Goal: Information Seeking & Learning: Understand process/instructions

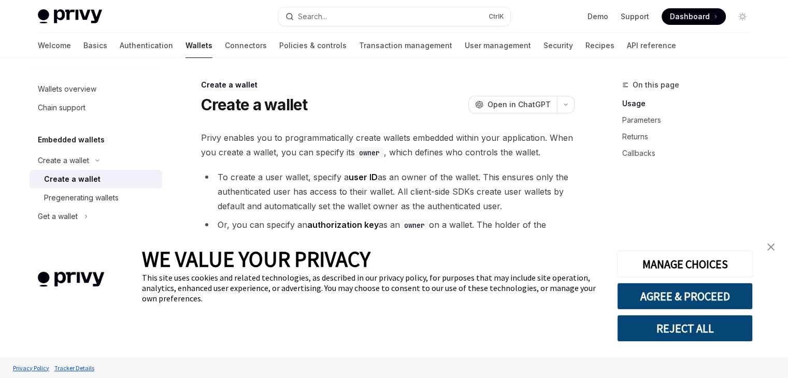
click at [773, 252] on link "close banner" at bounding box center [771, 247] width 21 height 21
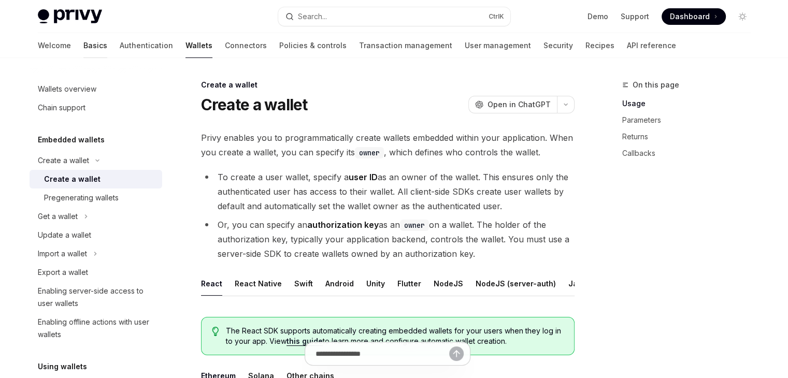
click at [83, 40] on link "Basics" at bounding box center [95, 45] width 24 height 25
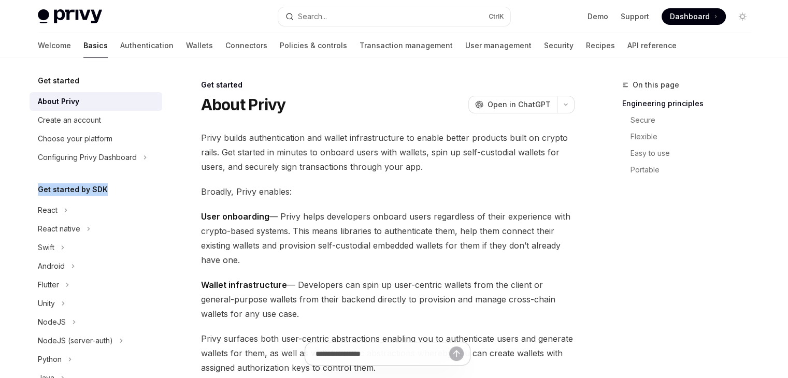
drag, startPoint x: 169, startPoint y: 162, endPoint x: 178, endPoint y: 191, distance: 30.3
click at [178, 191] on div "Get started About Privy Create an account Choose your platform Configuring Priv…" at bounding box center [104, 218] width 149 height 320
click at [120, 43] on link "Authentication" at bounding box center [146, 45] width 53 height 25
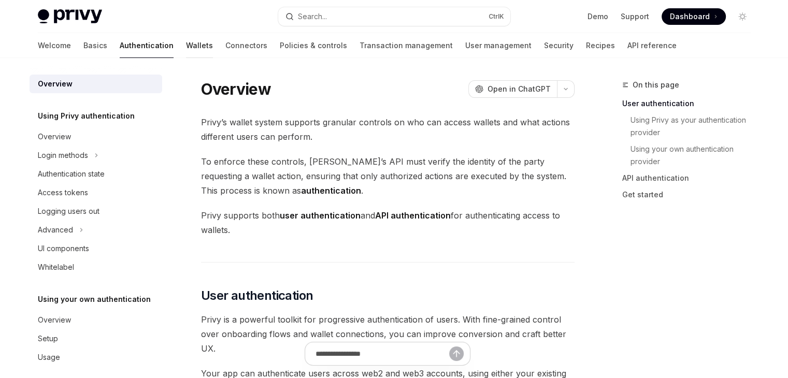
click at [186, 43] on link "Wallets" at bounding box center [199, 45] width 27 height 25
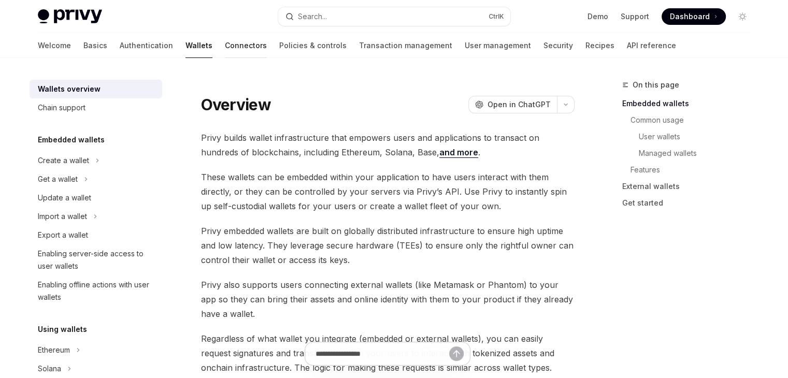
click at [225, 47] on link "Connectors" at bounding box center [246, 45] width 42 height 25
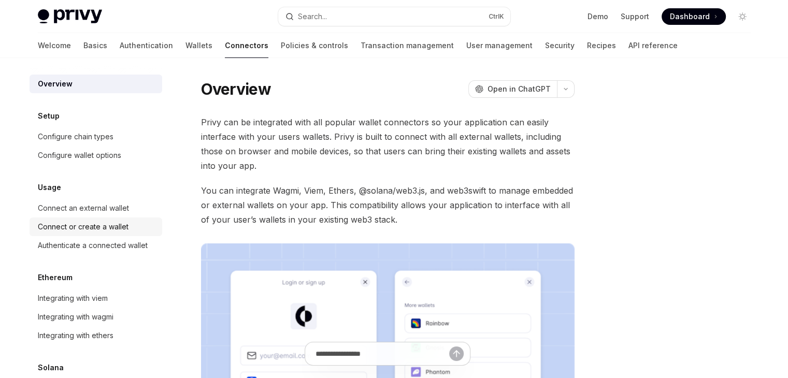
click at [94, 230] on div "Connect or create a wallet" at bounding box center [83, 227] width 91 height 12
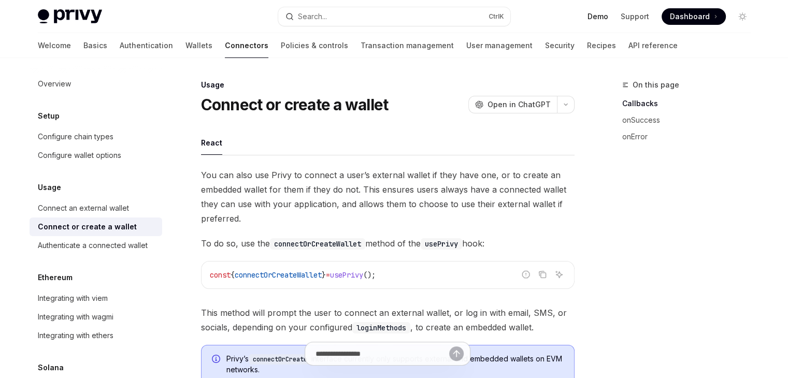
click at [599, 17] on link "Demo" at bounding box center [598, 16] width 21 height 10
click at [77, 78] on div "Overview" at bounding box center [97, 84] width 118 height 12
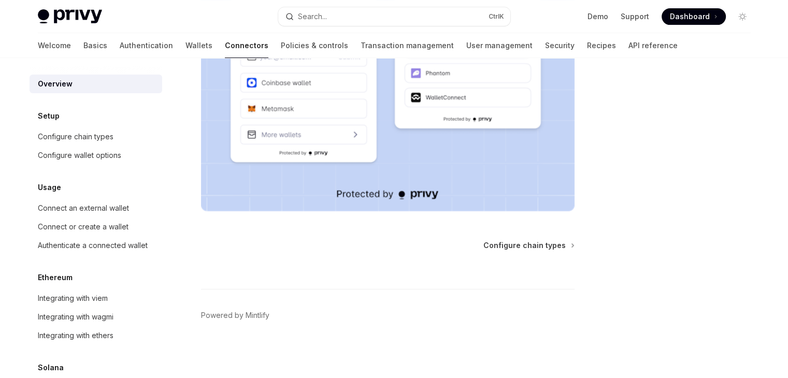
scroll to position [72, 0]
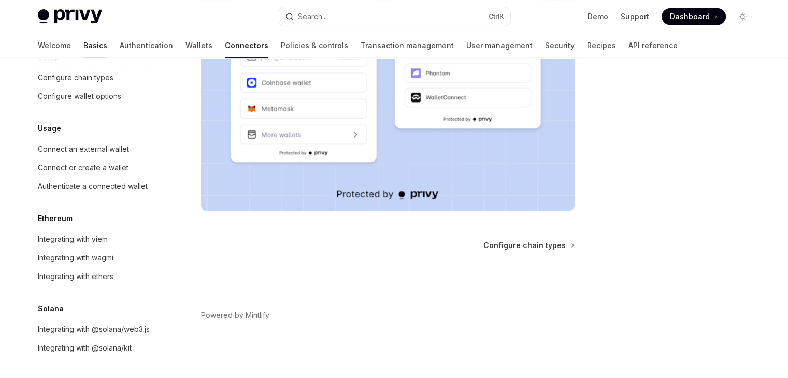
click at [83, 38] on link "Basics" at bounding box center [95, 45] width 24 height 25
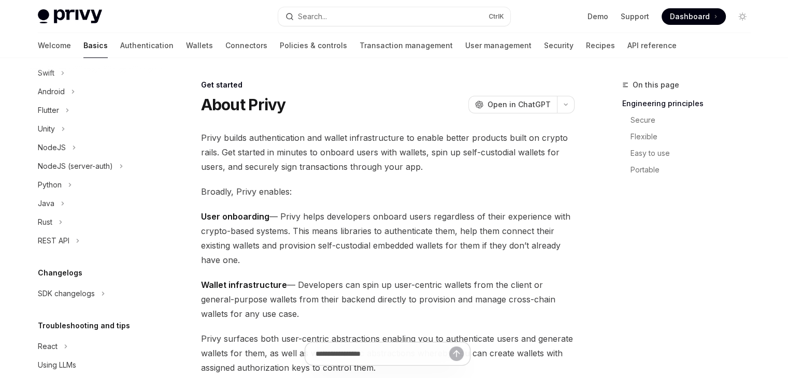
scroll to position [210, 0]
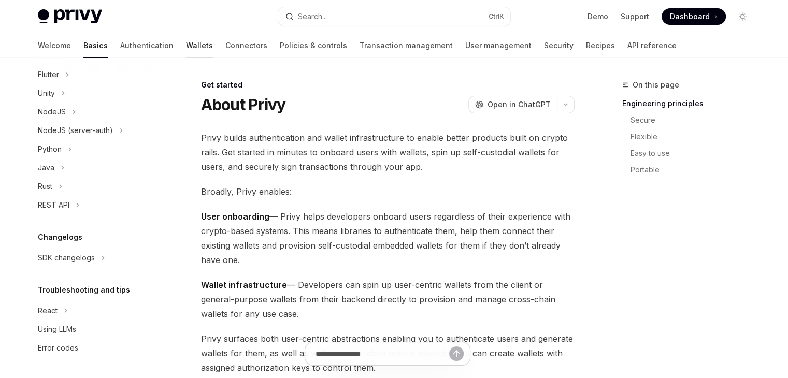
click at [186, 41] on link "Wallets" at bounding box center [199, 45] width 27 height 25
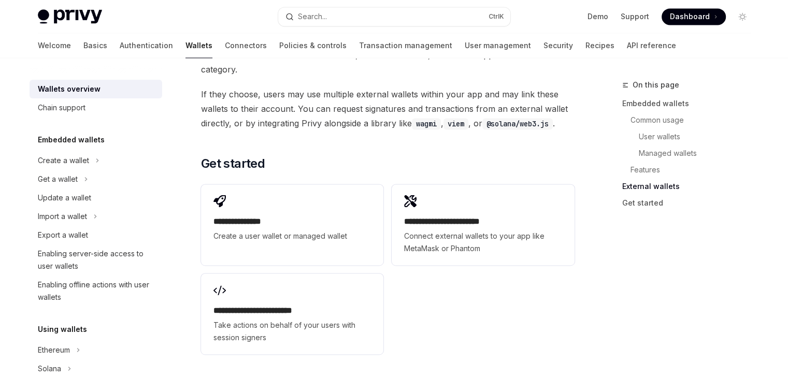
scroll to position [1614, 0]
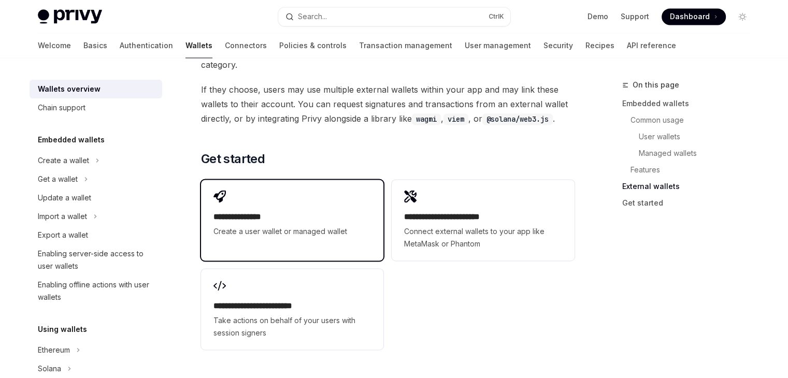
click at [309, 225] on span "Create a user wallet or managed wallet" at bounding box center [293, 231] width 158 height 12
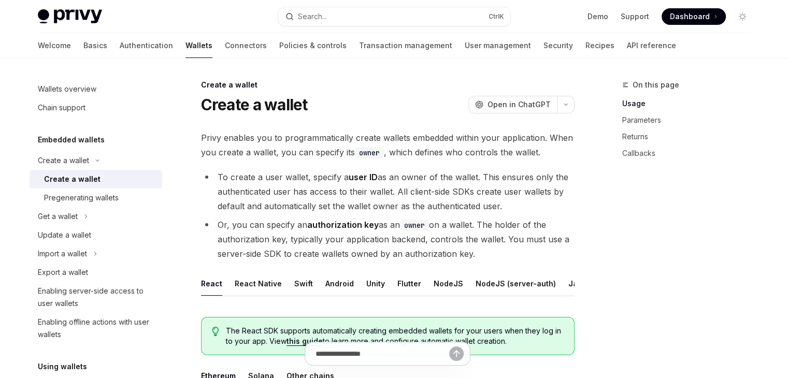
type textarea "*"
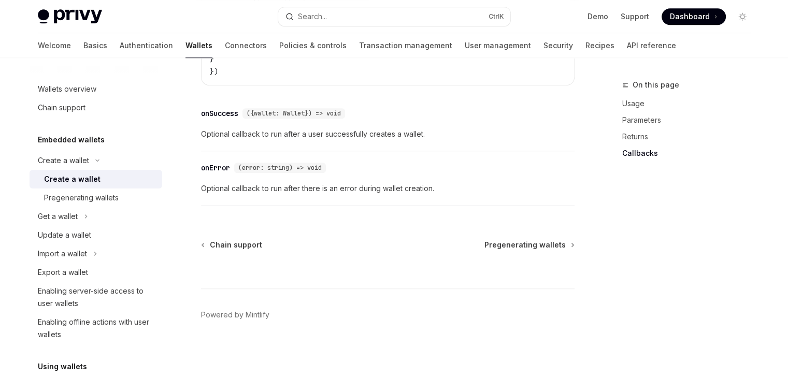
scroll to position [881, 0]
drag, startPoint x: 681, startPoint y: 19, endPoint x: 664, endPoint y: 13, distance: 17.5
click at [681, 19] on span "Dashboard" at bounding box center [690, 16] width 40 height 10
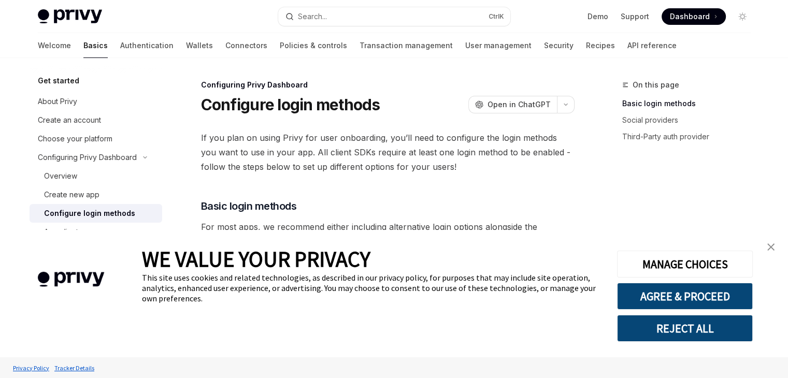
click at [768, 247] on img "close banner" at bounding box center [771, 247] width 7 height 7
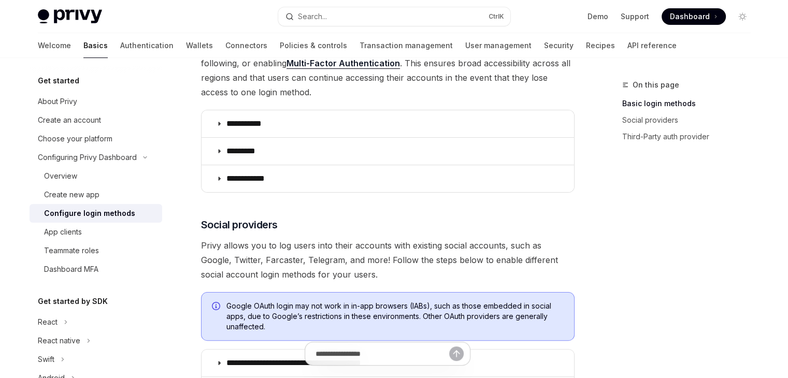
scroll to position [189, 0]
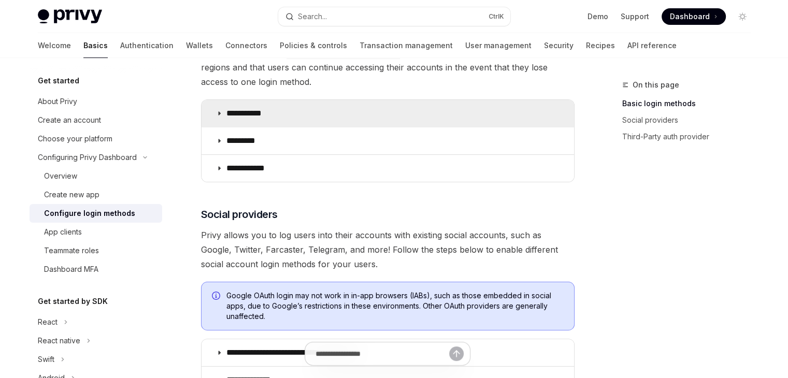
click at [377, 121] on summary "**********" at bounding box center [388, 113] width 373 height 27
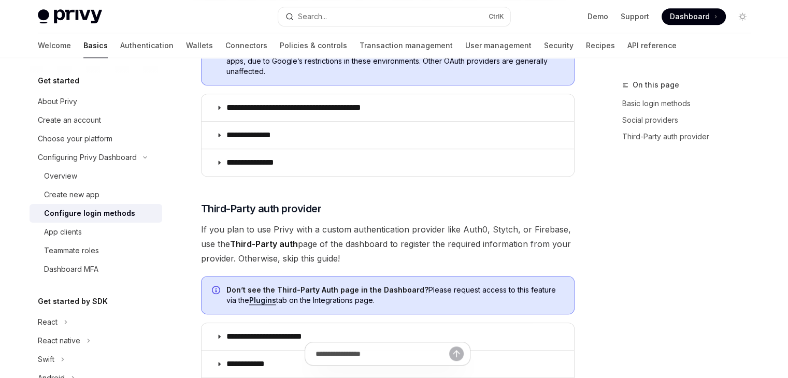
scroll to position [735, 0]
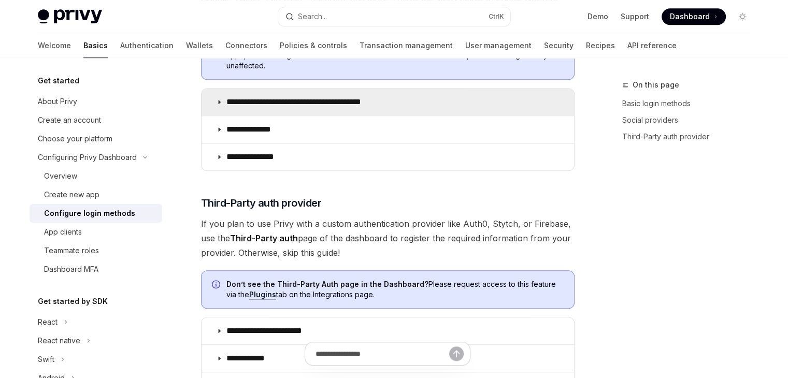
click at [548, 97] on summary "**********" at bounding box center [388, 102] width 373 height 27
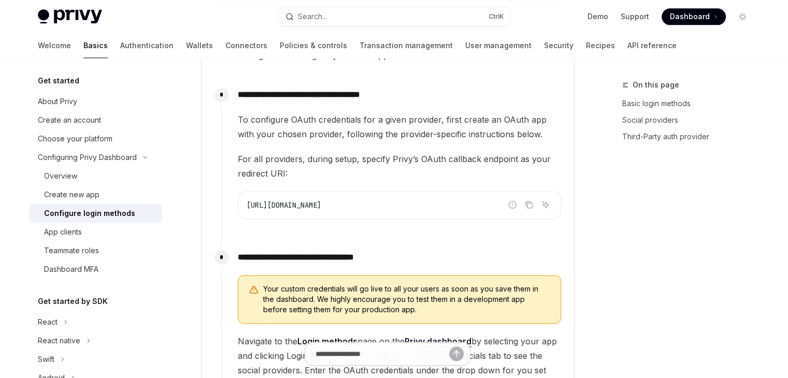
scroll to position [1213, 0]
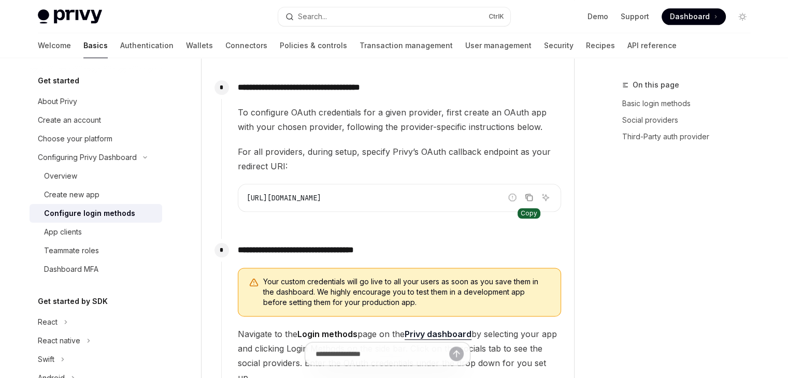
click at [530, 197] on icon "Copy the contents from the code block" at bounding box center [529, 197] width 8 height 8
click at [527, 198] on icon "Copy the contents from the code block" at bounding box center [529, 197] width 8 height 8
click at [691, 14] on span "Dashboard" at bounding box center [690, 16] width 40 height 10
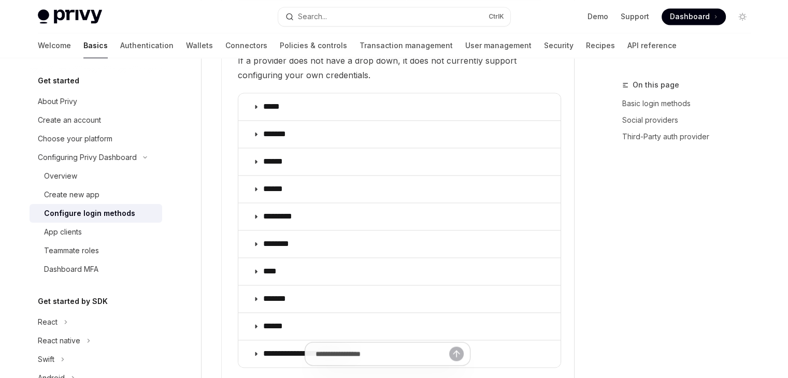
scroll to position [1563, 0]
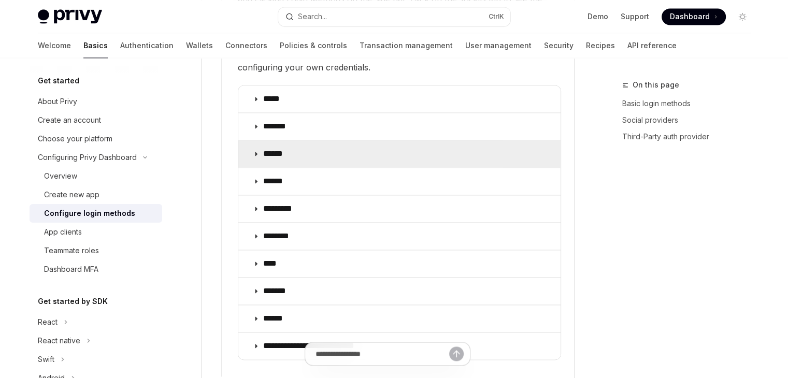
click at [515, 140] on summary "******" at bounding box center [399, 153] width 322 height 27
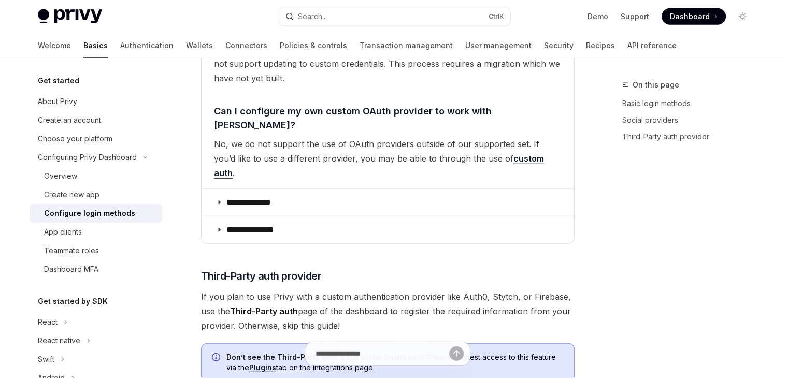
scroll to position [2895, 0]
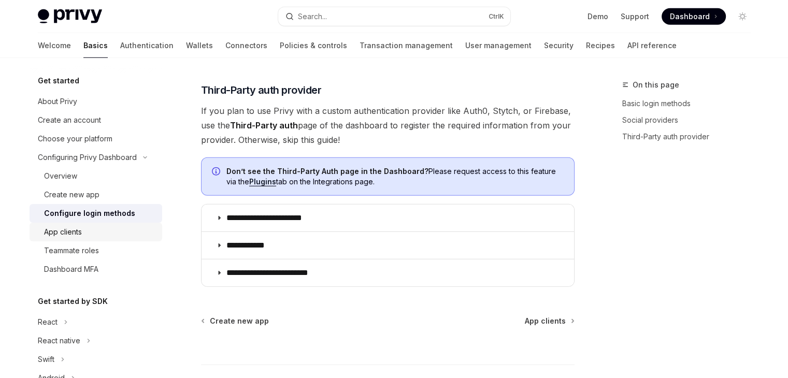
click at [88, 228] on div "App clients" at bounding box center [100, 232] width 112 height 12
type textarea "*"
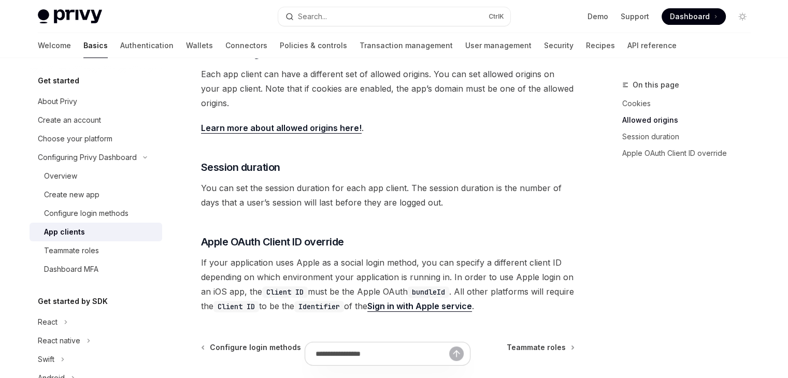
scroll to position [379, 0]
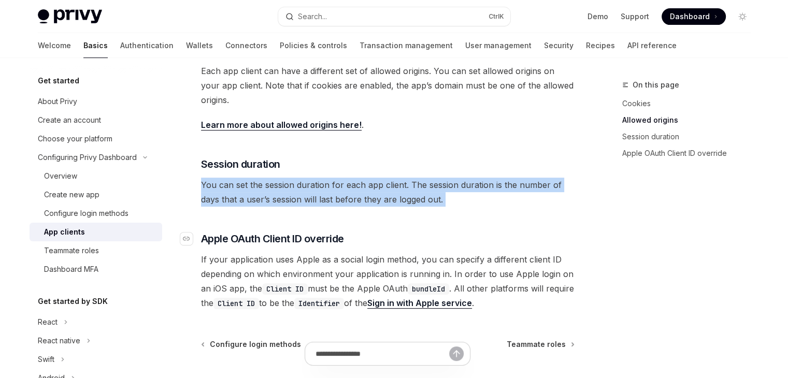
drag, startPoint x: 178, startPoint y: 178, endPoint x: 185, endPoint y: 245, distance: 66.6
click at [185, 245] on div "Configuring Privy Dashboard App clients OpenAI Open in ChatGPT OpenAI Open in C…" at bounding box center [291, 89] width 572 height 778
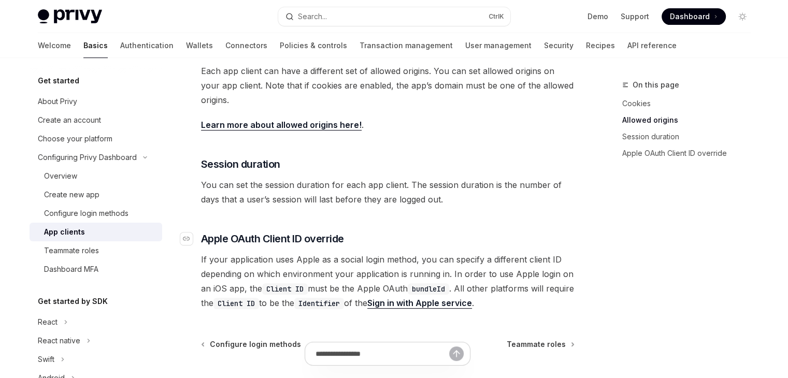
click at [344, 232] on span "Apple OAuth Client ID override" at bounding box center [272, 239] width 143 height 15
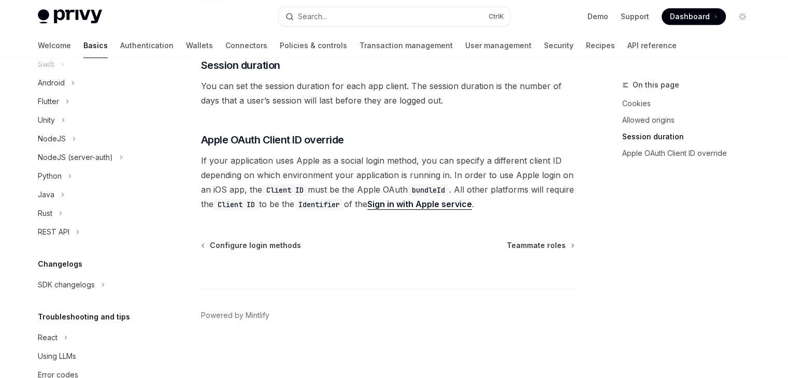
scroll to position [322, 0]
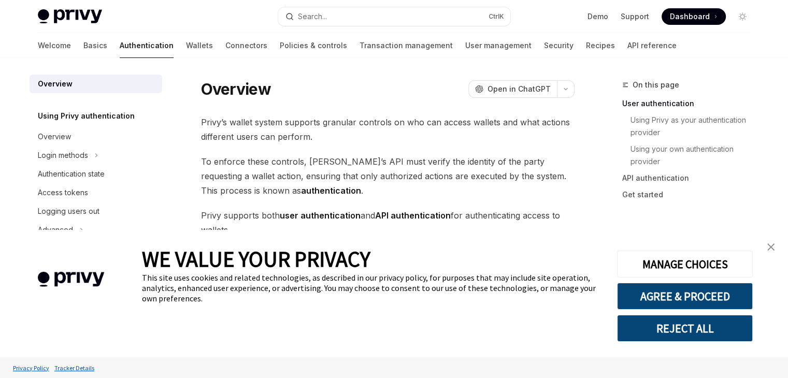
scroll to position [186, 0]
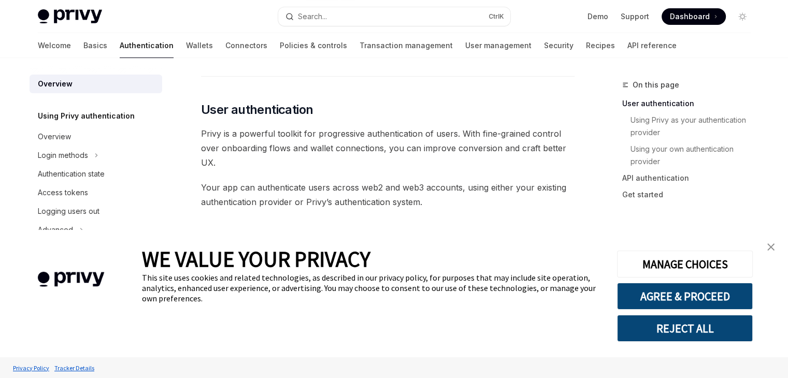
click at [768, 250] on img "close banner" at bounding box center [771, 247] width 7 height 7
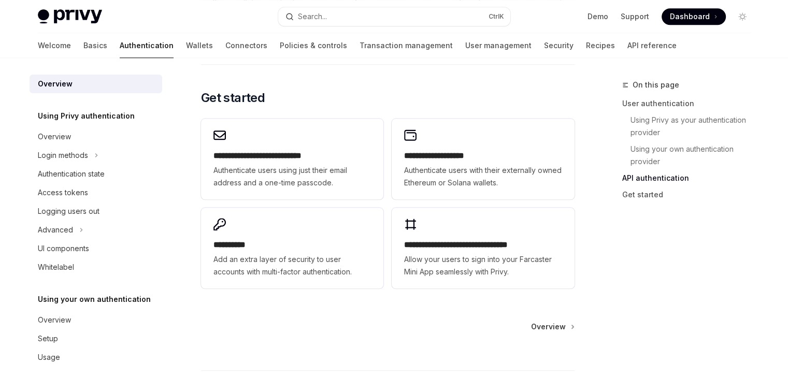
scroll to position [857, 0]
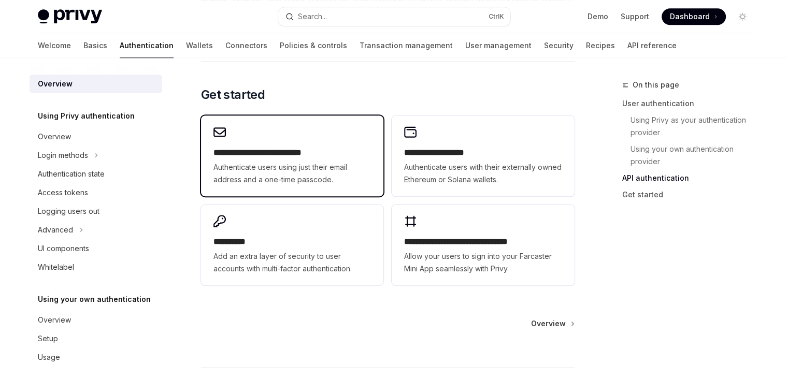
click at [334, 185] on span "Authenticate users using just their email address and a one-time passcode." at bounding box center [293, 173] width 158 height 25
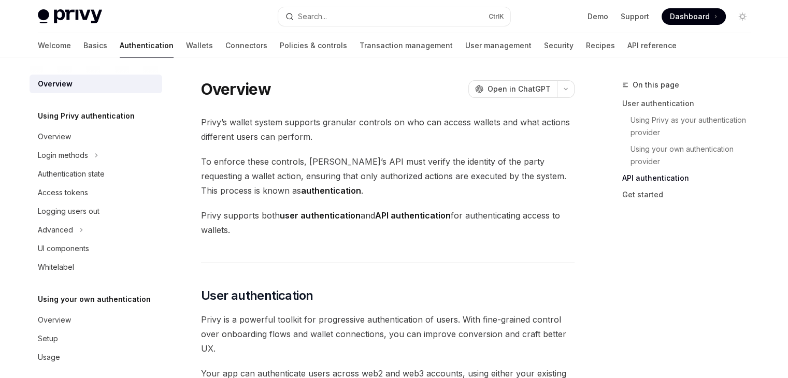
type textarea "*"
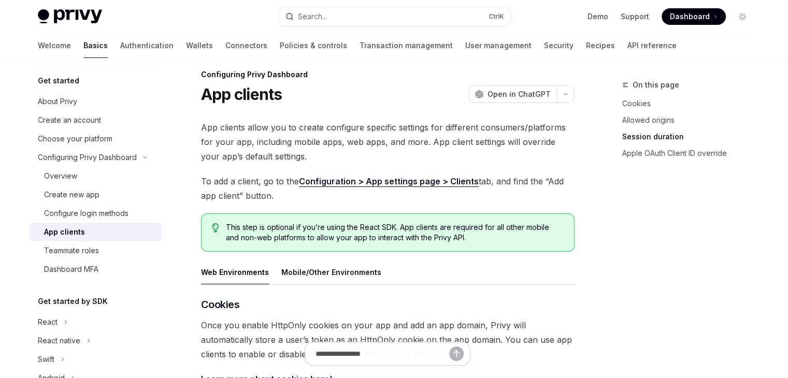
scroll to position [478, 0]
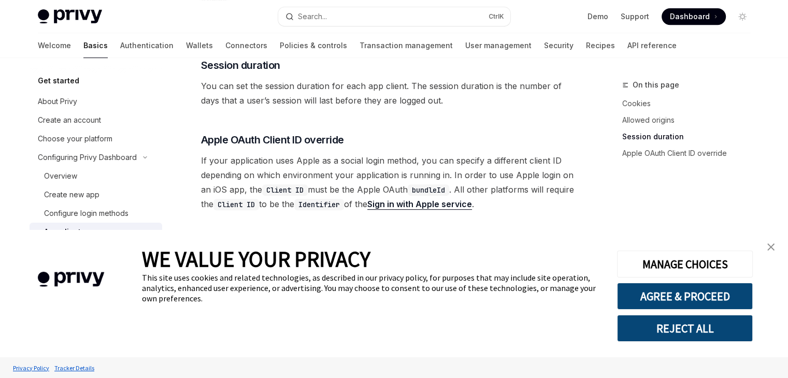
type textarea "*"
